Goal: Information Seeking & Learning: Learn about a topic

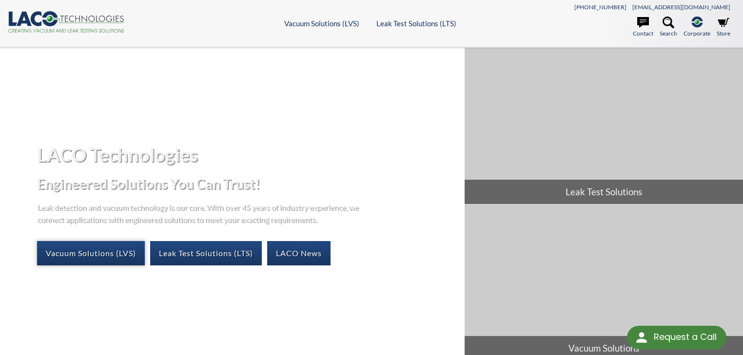
click at [106, 246] on link "Vacuum Solutions (LVS)" at bounding box center [91, 253] width 108 height 24
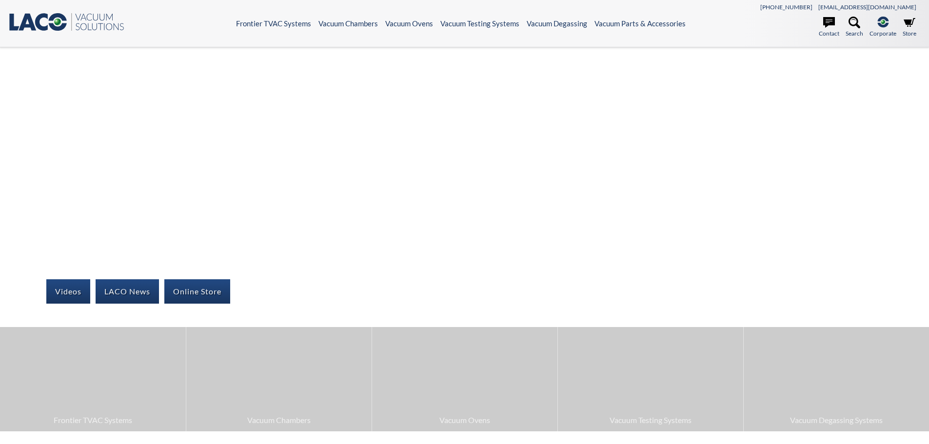
select select "Language Translate Widget"
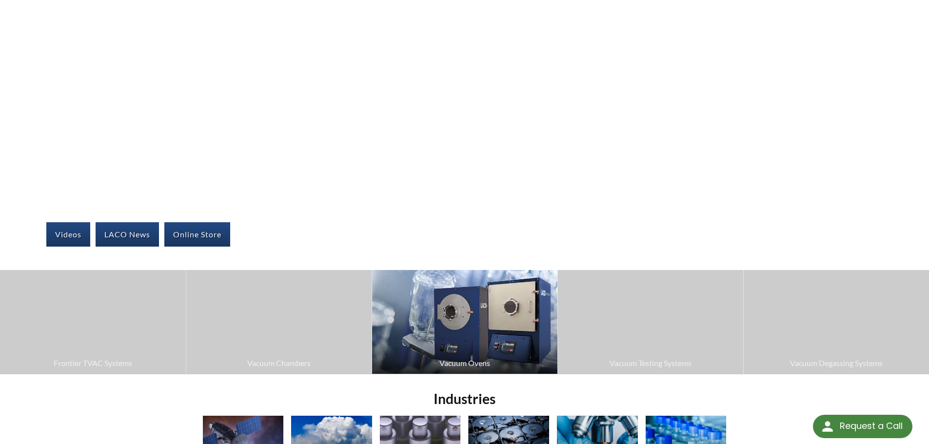
scroll to position [146, 0]
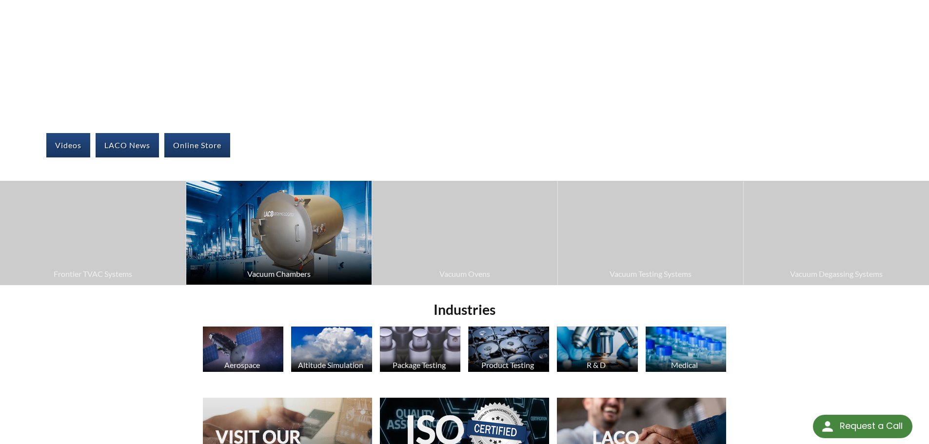
click at [310, 255] on img at bounding box center [278, 233] width 185 height 104
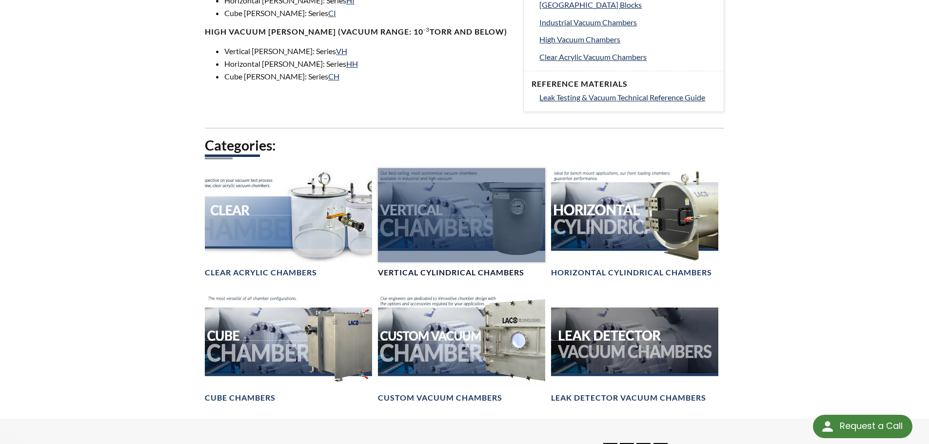
scroll to position [439, 0]
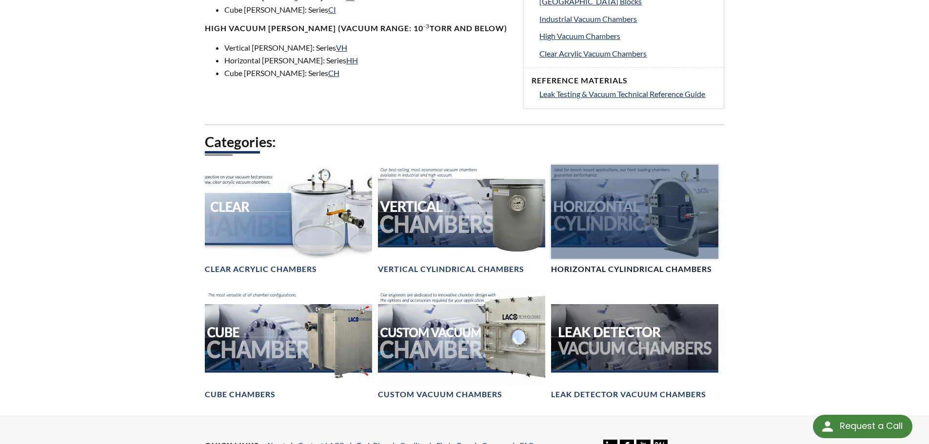
click at [609, 228] on div at bounding box center [634, 212] width 167 height 94
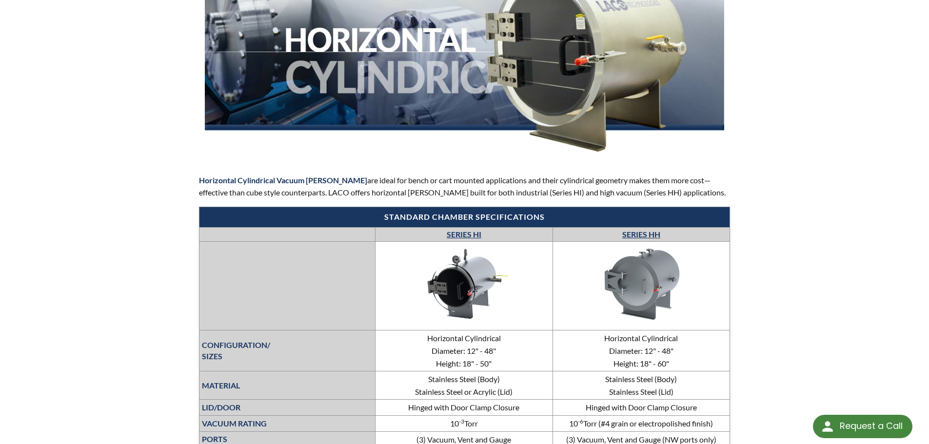
scroll to position [156, 0]
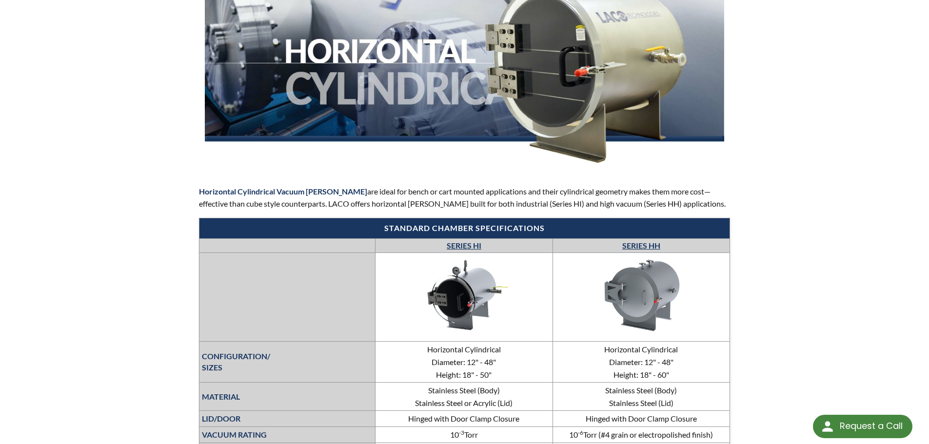
click at [648, 245] on link "SERIES HH" at bounding box center [641, 245] width 38 height 9
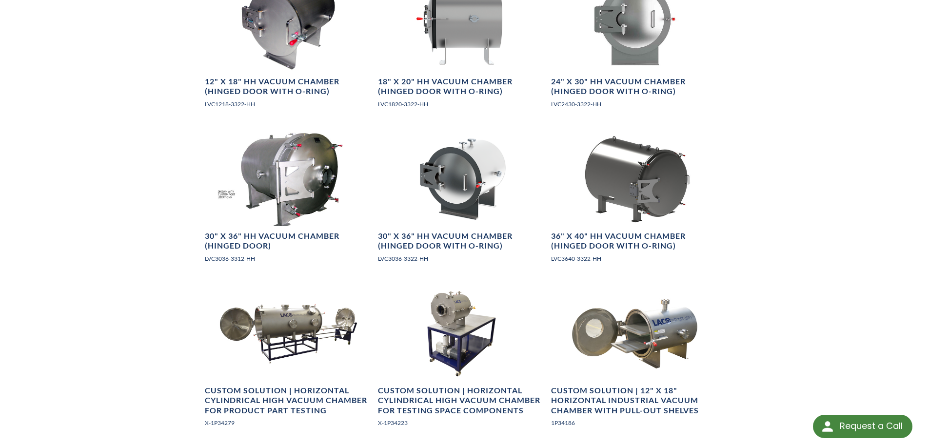
scroll to position [878, 0]
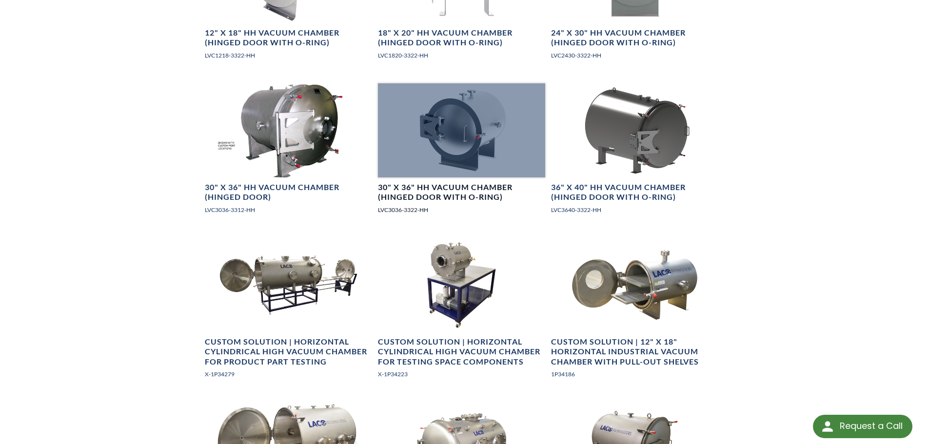
click at [481, 169] on div at bounding box center [461, 130] width 167 height 94
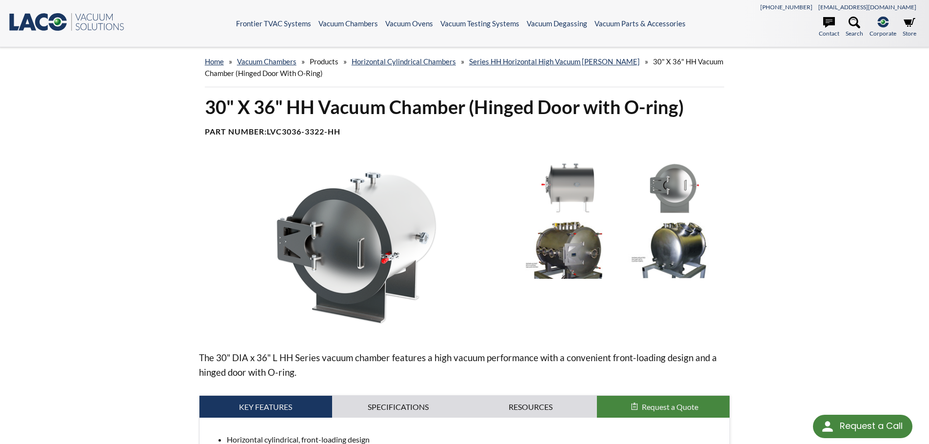
click at [592, 191] on img at bounding box center [567, 188] width 101 height 57
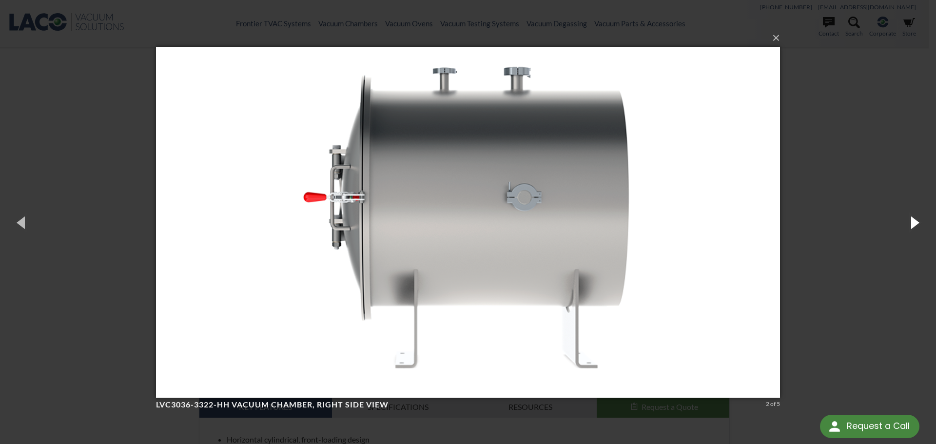
click at [915, 224] on button "button" at bounding box center [914, 223] width 44 height 54
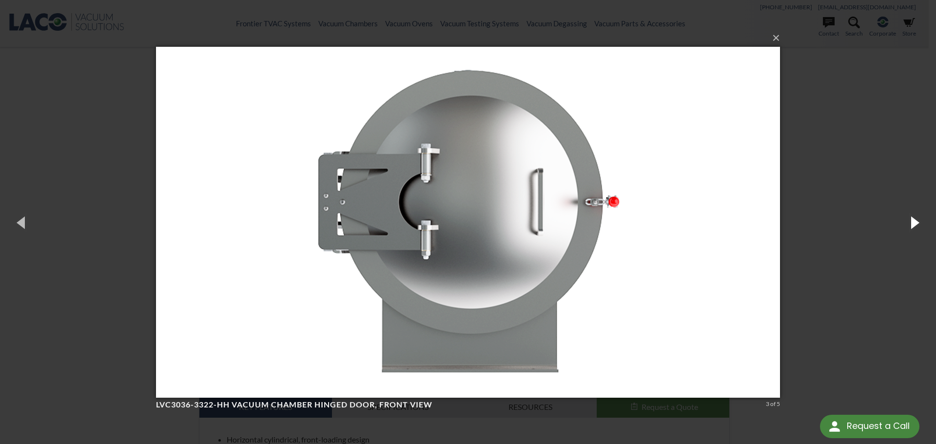
click at [915, 224] on button "button" at bounding box center [914, 223] width 44 height 54
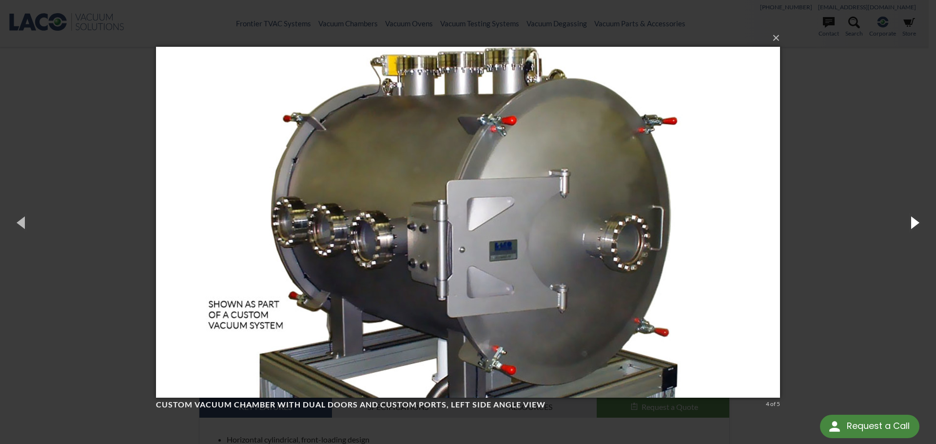
click at [915, 224] on button "button" at bounding box center [914, 223] width 44 height 54
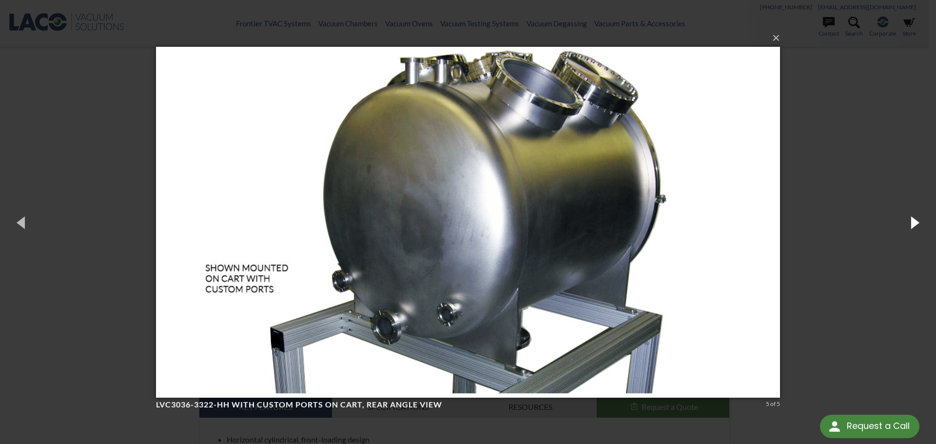
click at [915, 224] on button "button" at bounding box center [914, 223] width 44 height 54
